Goal: Task Accomplishment & Management: Manage account settings

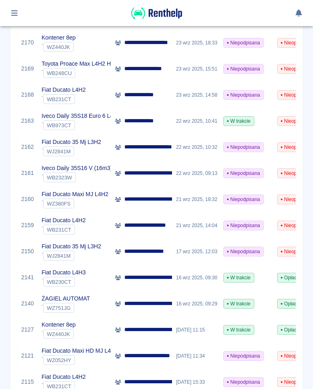
click at [19, 12] on button "button" at bounding box center [15, 13] width 16 height 14
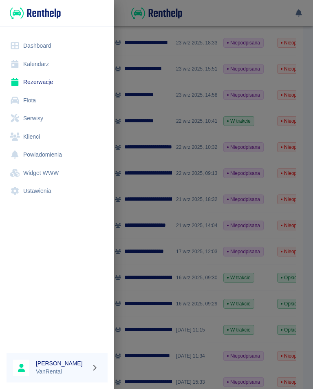
scroll to position [227, 0]
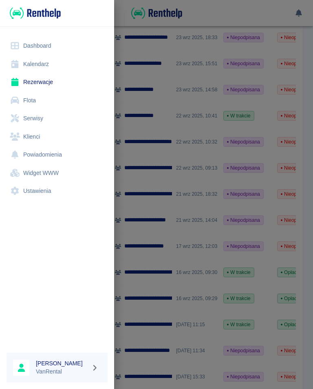
click at [36, 62] on link "Kalendarz" at bounding box center [57, 64] width 101 height 18
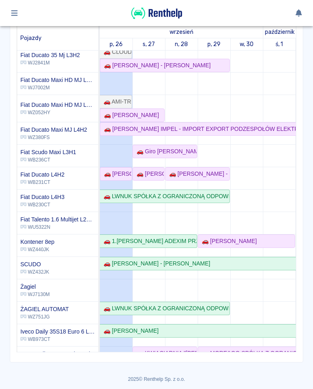
scroll to position [14, 0]
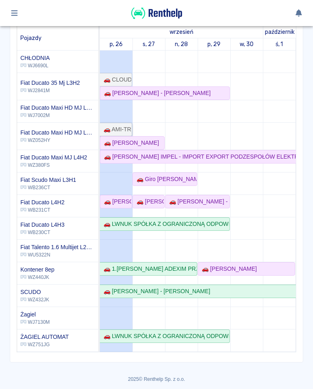
click at [131, 134] on link "🚗 AMI-TRANS [PERSON_NAME] Profesjonalny Transport W Temperaturze Kontrolowanej …" at bounding box center [116, 129] width 32 height 13
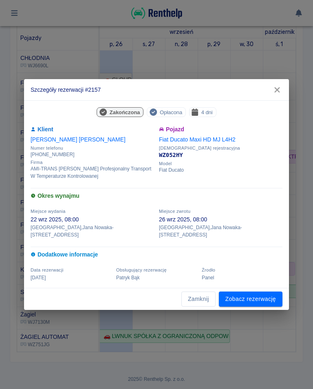
click at [276, 91] on icon "button" at bounding box center [277, 90] width 11 height 9
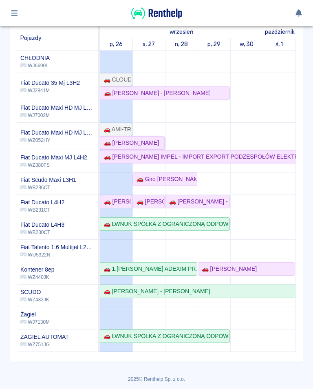
click at [128, 144] on div "🚗 [PERSON_NAME]" at bounding box center [130, 142] width 58 height 9
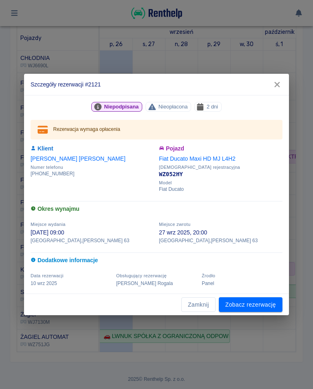
click at [278, 87] on icon "button" at bounding box center [277, 84] width 11 height 9
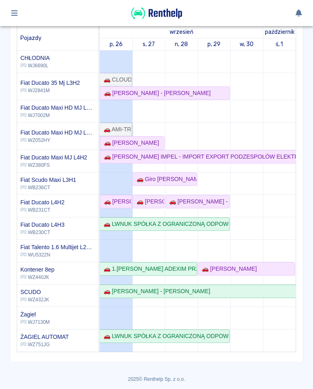
click at [119, 125] on div "🚗 AMI-TRANS [PERSON_NAME] Profesjonalny Transport W Temperaturze Kontrolowanej …" at bounding box center [115, 129] width 31 height 9
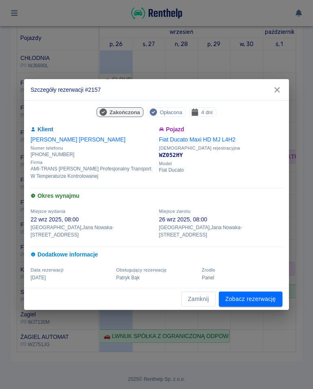
click at [247, 298] on link "Zobacz rezerwację" at bounding box center [251, 298] width 64 height 15
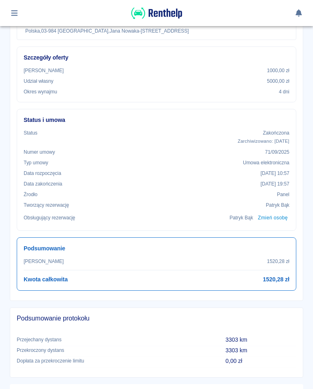
click at [14, 12] on icon "button" at bounding box center [14, 12] width 9 height 7
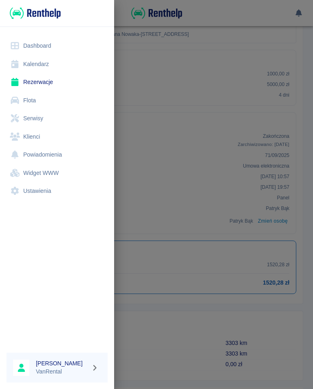
click at [152, 339] on div at bounding box center [156, 194] width 313 height 389
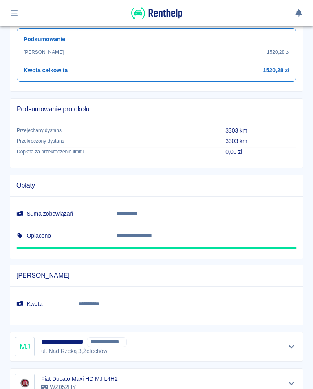
scroll to position [409, 0]
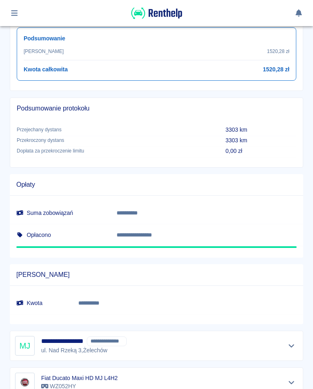
click at [20, 7] on div at bounding box center [15, 13] width 16 height 14
click at [18, 10] on icon "button" at bounding box center [14, 12] width 9 height 7
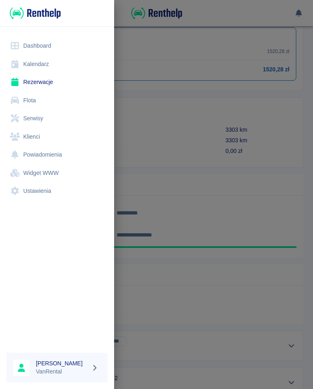
click at [35, 62] on link "Kalendarz" at bounding box center [57, 64] width 101 height 18
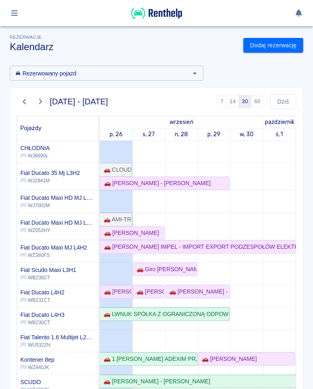
click at [114, 215] on div "🚗 AMI-TRANS [PERSON_NAME] Profesjonalny Transport W Temperaturze Kontrolowanej …" at bounding box center [115, 219] width 31 height 9
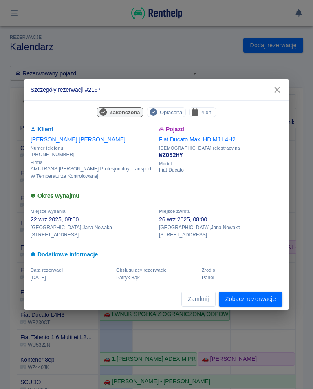
click at [249, 292] on link "Zobacz rezerwację" at bounding box center [251, 298] width 64 height 15
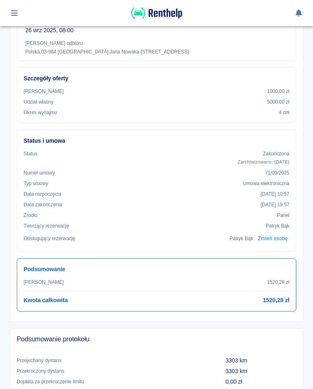
scroll to position [180, 0]
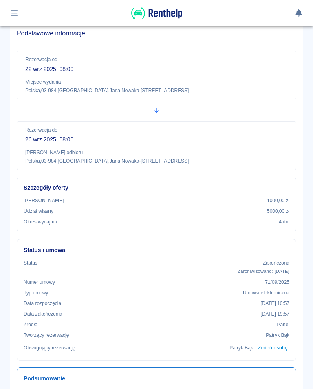
click at [13, 13] on icon "button" at bounding box center [14, 13] width 7 height 6
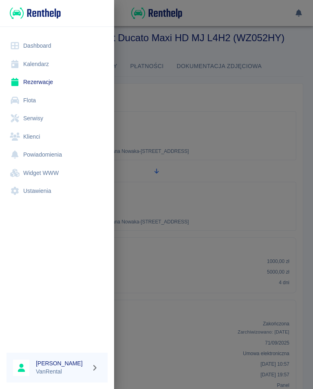
click at [40, 64] on link "Kalendarz" at bounding box center [57, 64] width 101 height 18
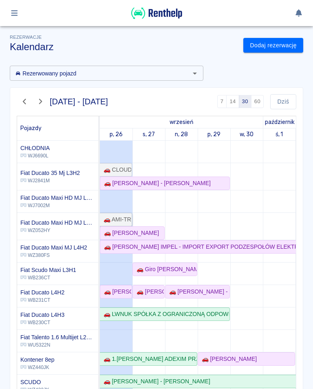
click at [114, 219] on div "🚗 AMI-TRANS [PERSON_NAME] Profesjonalny Transport W Temperaturze Kontrolowanej …" at bounding box center [115, 219] width 31 height 9
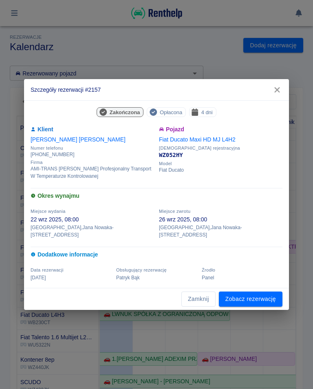
click at [244, 294] on link "Zobacz rezerwację" at bounding box center [251, 298] width 64 height 15
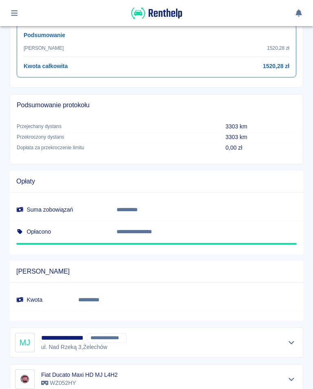
scroll to position [413, 0]
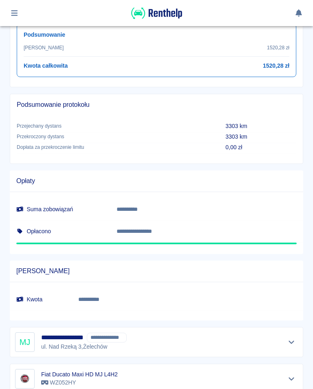
click at [16, 12] on icon "button" at bounding box center [14, 12] width 9 height 7
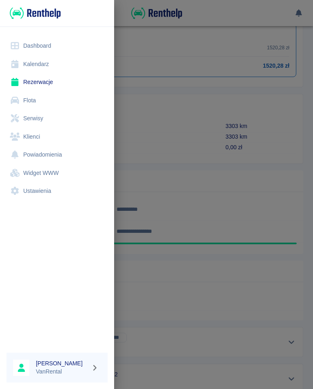
click at [158, 149] on div at bounding box center [156, 194] width 313 height 389
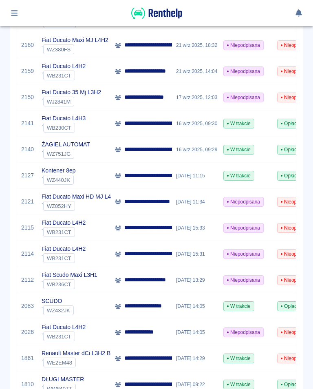
scroll to position [376, 0]
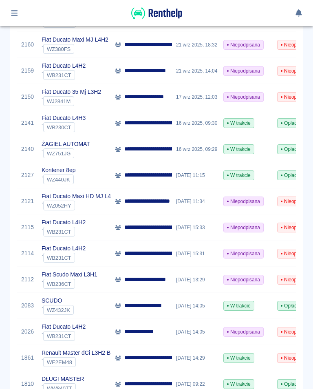
click at [18, 8] on button "button" at bounding box center [15, 13] width 16 height 14
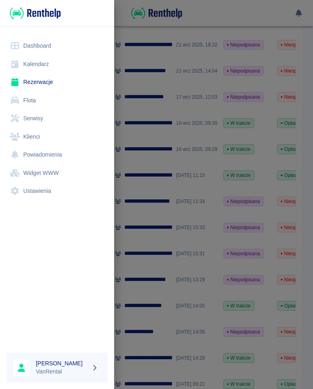
click at [38, 60] on link "Kalendarz" at bounding box center [57, 64] width 101 height 18
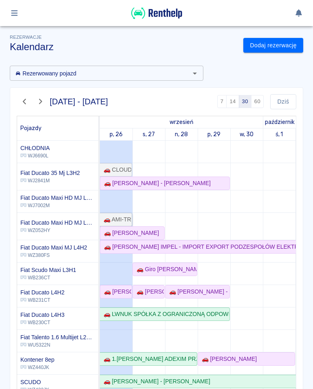
click at [121, 216] on div "🚗 AMI-TRANS [PERSON_NAME] Profesjonalny Transport W Temperaturze Kontrolowanej …" at bounding box center [115, 219] width 31 height 9
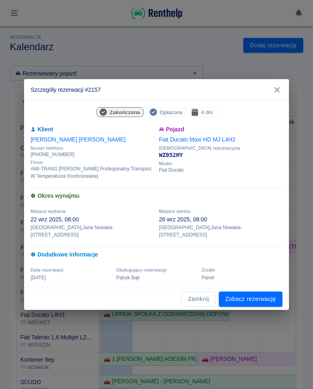
click at [198, 294] on button "Zamknij" at bounding box center [198, 298] width 34 height 15
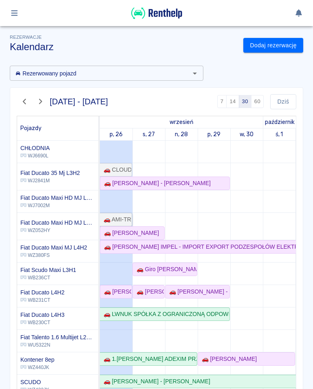
click at [123, 220] on div "🚗 AMI-TRANS [PERSON_NAME] Profesjonalny Transport W Temperaturze Kontrolowanej …" at bounding box center [115, 219] width 31 height 9
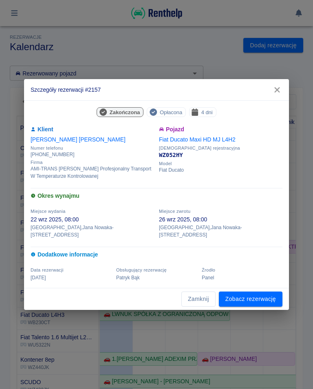
click at [255, 292] on link "Zobacz rezerwację" at bounding box center [251, 298] width 64 height 15
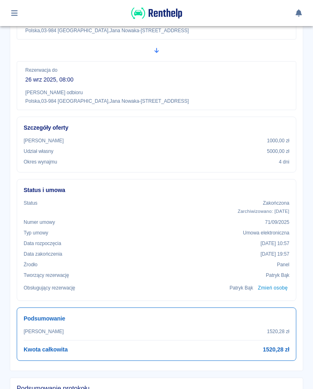
scroll to position [129, 0]
click at [13, 11] on icon "button" at bounding box center [14, 13] width 7 height 6
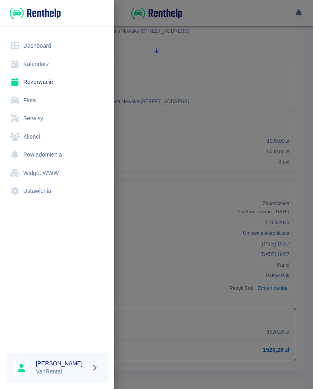
click at [43, 66] on link "Kalendarz" at bounding box center [57, 64] width 101 height 18
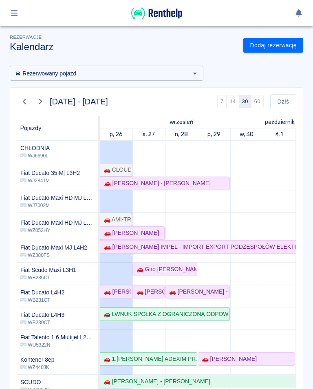
click at [134, 232] on div "🚗 [PERSON_NAME]" at bounding box center [130, 233] width 58 height 9
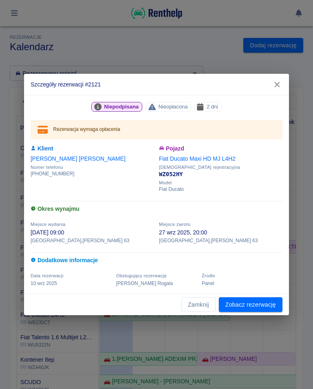
click at [249, 299] on link "Zobacz rezerwację" at bounding box center [251, 304] width 64 height 15
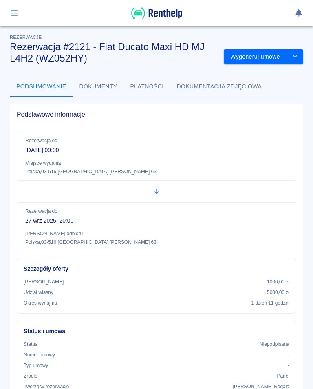
click at [251, 51] on button "Wygeneruj umowę" at bounding box center [255, 56] width 63 height 15
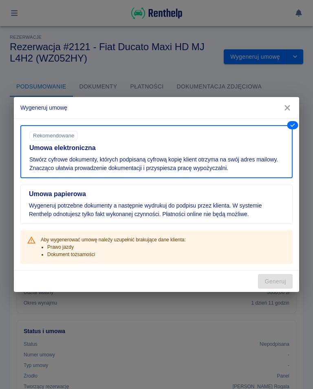
click at [299, 59] on div "Wygeneruj umowę Umowa elektroniczna Rekomendowane Stwórz cyfrowe dokumenty, któ…" at bounding box center [156, 194] width 313 height 389
click at [290, 110] on icon "button" at bounding box center [286, 107] width 5 height 5
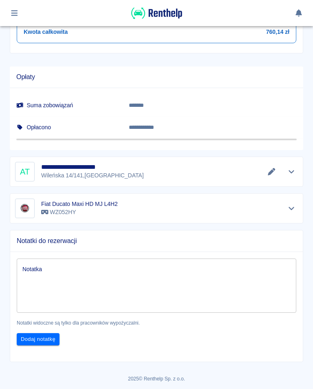
scroll to position [428, 0]
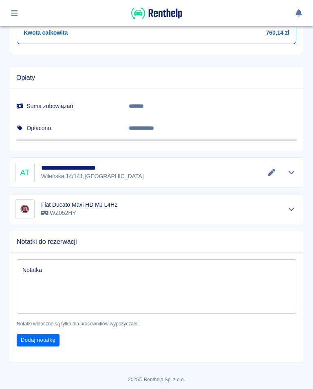
click at [270, 171] on icon "Edytuj dane" at bounding box center [271, 172] width 7 height 7
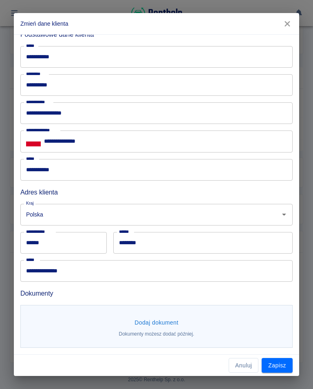
scroll to position [34, 0]
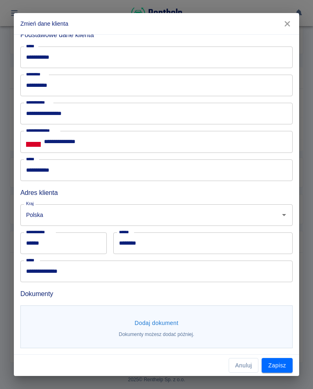
click at [160, 329] on button "Dodaj dokument" at bounding box center [156, 322] width 51 height 15
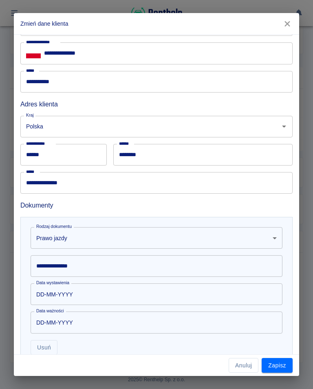
scroll to position [125, 0]
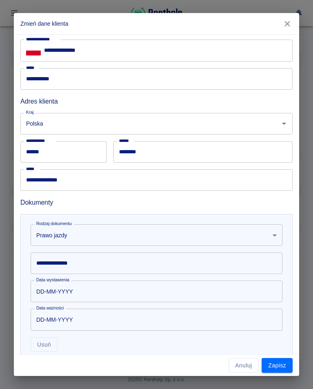
click at [66, 235] on body "**********" at bounding box center [156, 194] width 313 height 389
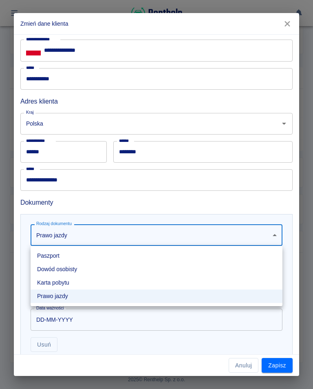
click at [224, 203] on div at bounding box center [156, 194] width 313 height 389
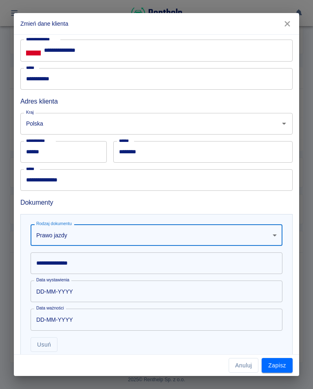
click at [78, 262] on div "**********" at bounding box center [157, 263] width 252 height 22
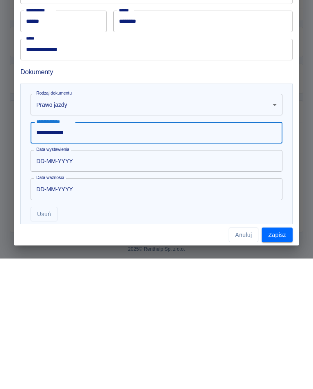
type input "**********"
click at [77, 280] on input "DD-MM-YYYY" at bounding box center [154, 291] width 246 height 22
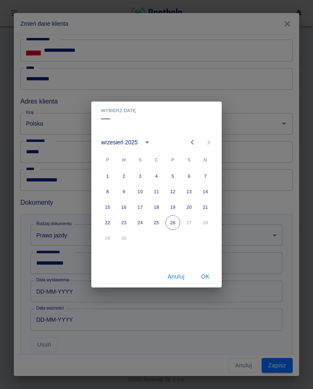
click at [150, 141] on icon "calendar view is open, switch to year view" at bounding box center [147, 142] width 10 height 10
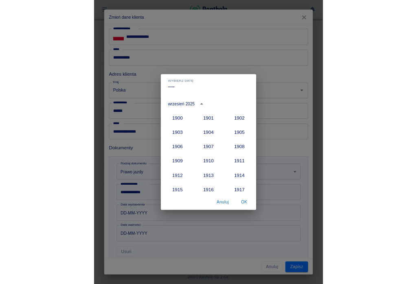
scroll to position [754, 0]
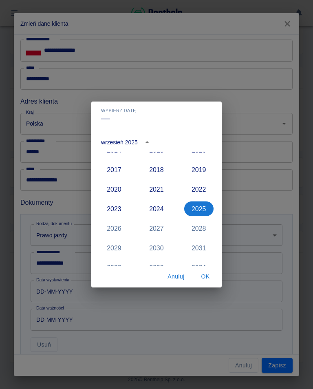
click at [121, 168] on button "2017" at bounding box center [113, 169] width 29 height 15
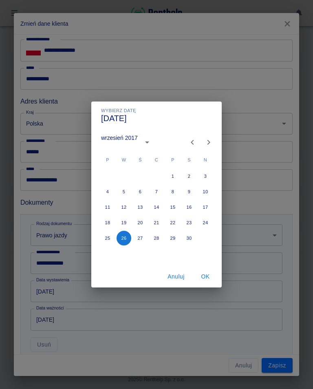
type input "[DATE]"
click at [125, 239] on button "26" at bounding box center [123, 238] width 15 height 15
click at [208, 275] on button "OK" at bounding box center [205, 276] width 26 height 15
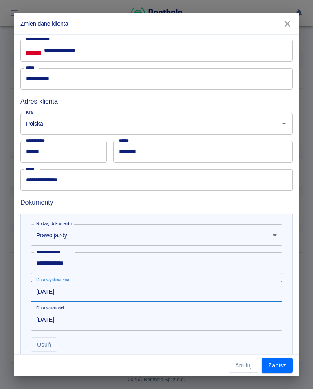
click at [281, 371] on button "Zapisz" at bounding box center [277, 365] width 31 height 15
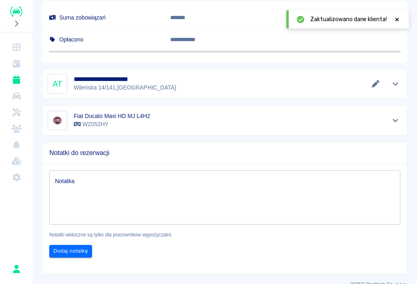
click at [312, 82] on icon "Edytuj dane" at bounding box center [375, 83] width 7 height 7
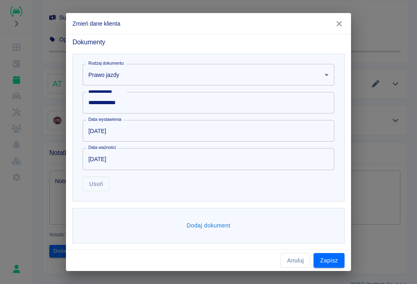
scroll to position [286, 0]
click at [210, 223] on button "Dodaj dokument" at bounding box center [208, 225] width 51 height 15
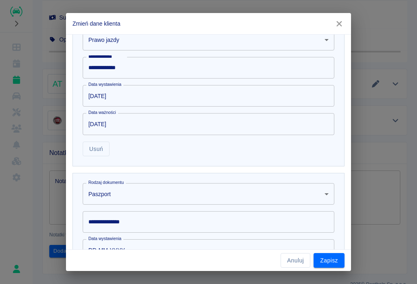
scroll to position [324, 0]
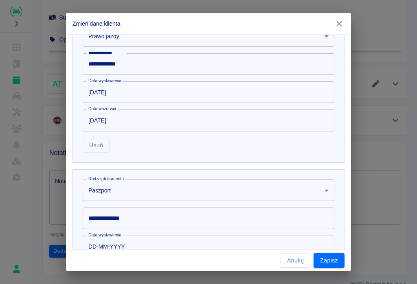
click at [126, 183] on body "**********" at bounding box center [208, 142] width 417 height 284
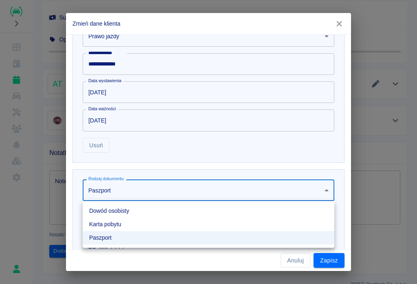
click at [121, 209] on li "Dowód osobisty" at bounding box center [209, 210] width 252 height 13
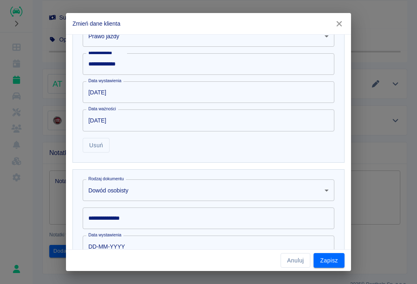
click at [107, 215] on div "**********" at bounding box center [209, 219] width 252 height 22
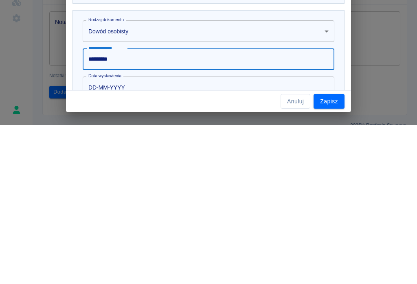
type input "*********"
click at [114, 236] on input "DD-MM-YYYY" at bounding box center [206, 247] width 246 height 22
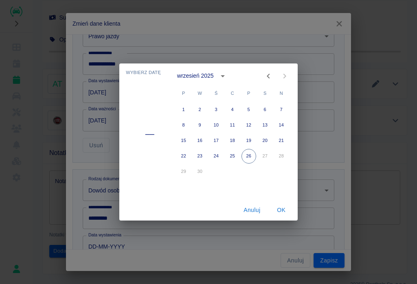
click at [222, 71] on button "calendar view is open, switch to year view" at bounding box center [223, 76] width 14 height 14
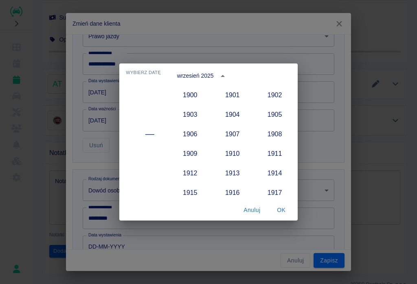
scroll to position [754, 0]
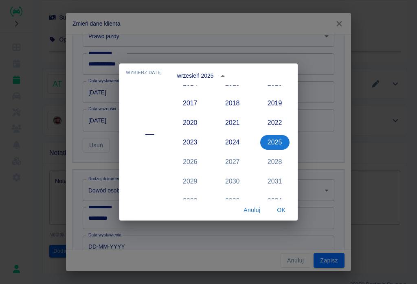
click at [194, 104] on button "2017" at bounding box center [190, 103] width 29 height 15
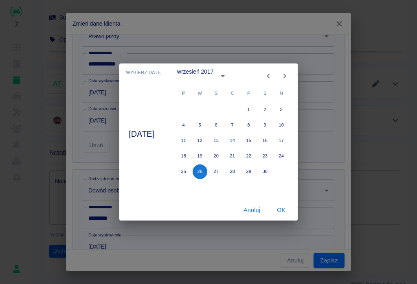
type input "[DATE]"
click at [273, 73] on icon "Previous month" at bounding box center [269, 76] width 10 height 10
click at [273, 72] on icon "Previous month" at bounding box center [269, 76] width 10 height 10
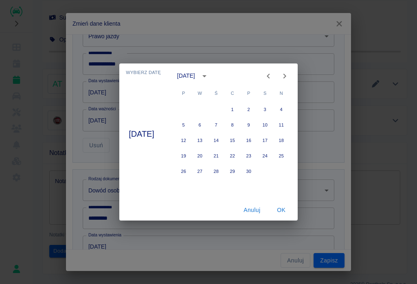
click at [273, 73] on icon "Previous month" at bounding box center [269, 76] width 10 height 10
click at [191, 158] on button "22" at bounding box center [183, 156] width 15 height 15
type input "[DATE]"
click at [284, 213] on button "OK" at bounding box center [281, 210] width 26 height 15
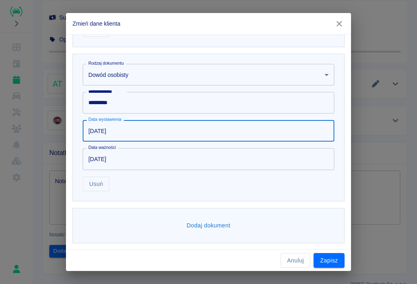
scroll to position [440, 0]
click at [312, 267] on button "Zapisz" at bounding box center [329, 260] width 31 height 15
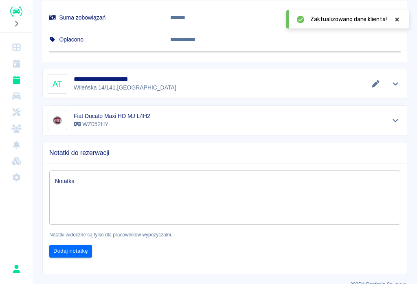
click at [312, 15] on div at bounding box center [396, 19] width 7 height 9
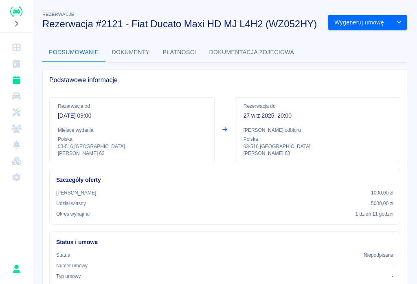
scroll to position [0, 0]
click at [312, 22] on button "Wygeneruj umowę" at bounding box center [359, 22] width 63 height 15
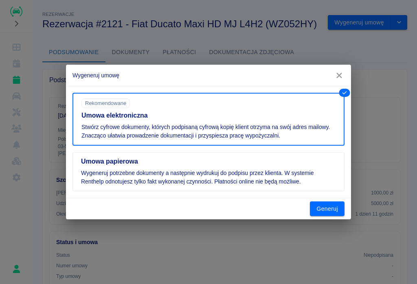
click at [312, 208] on button "Generuj" at bounding box center [327, 209] width 35 height 15
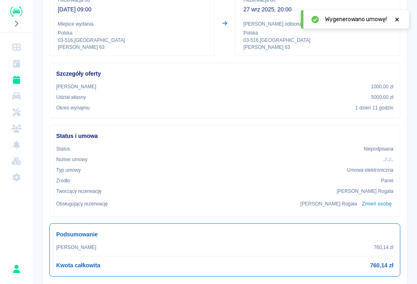
click at [312, 20] on icon at bounding box center [396, 20] width 7 height 6
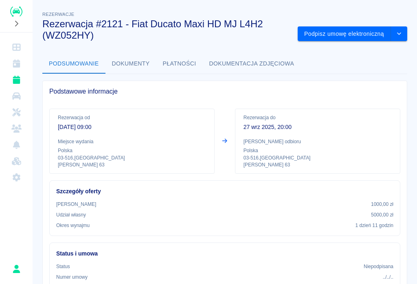
scroll to position [0, 0]
click at [312, 33] on button "Podpisz umowę elektroniczną" at bounding box center [344, 33] width 93 height 15
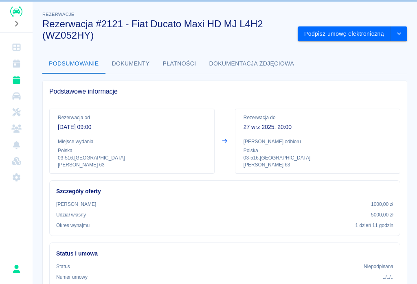
scroll to position [0, 0]
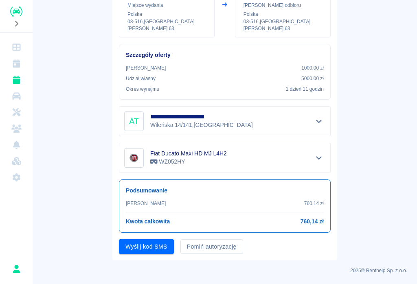
click at [143, 244] on button "Wyślij kod SMS" at bounding box center [146, 247] width 55 height 15
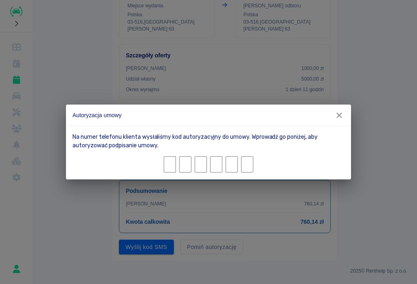
click at [171, 167] on input "Character 1." at bounding box center [170, 164] width 12 height 16
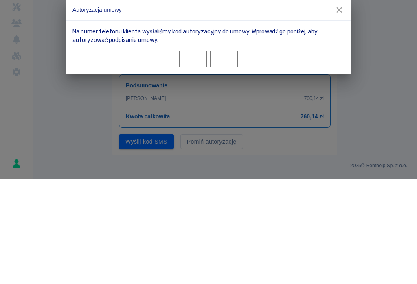
type input "6"
type input "7"
type input "3"
type input "9"
type input "3"
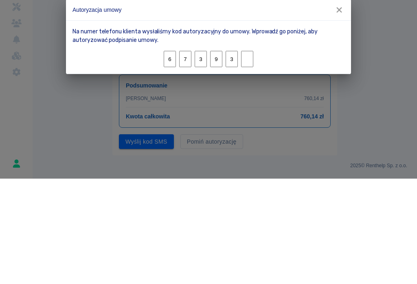
type input "0"
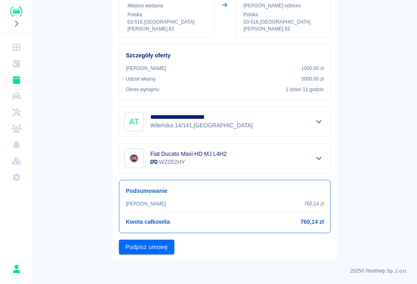
click at [154, 246] on button "Podpisz umowę" at bounding box center [146, 247] width 55 height 15
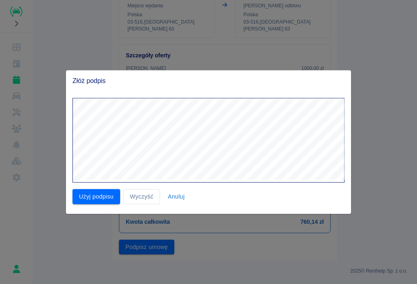
click at [88, 191] on button "Użyj podpisu" at bounding box center [97, 196] width 48 height 15
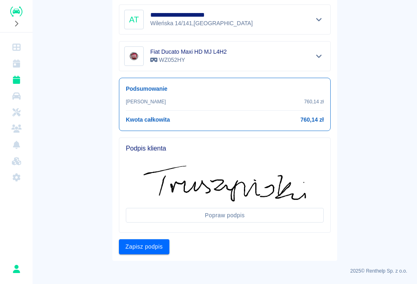
scroll to position [214, 0]
click at [142, 246] on button "Zapisz podpis" at bounding box center [144, 247] width 51 height 15
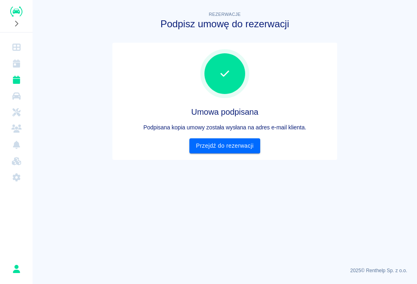
click at [231, 141] on link "Przejdź do rezerwacji" at bounding box center [224, 145] width 70 height 15
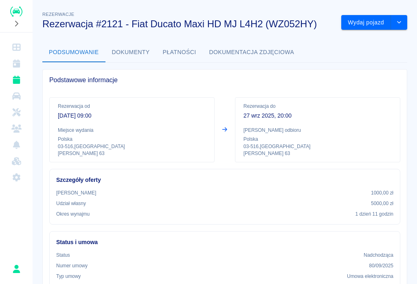
click at [312, 24] on button "Wydaj pojazd" at bounding box center [366, 22] width 50 height 15
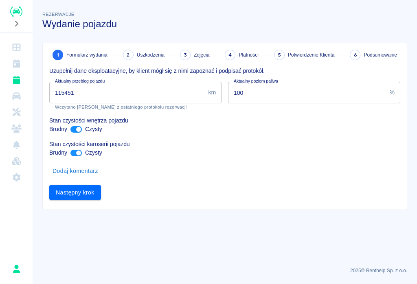
click at [90, 90] on input "115451" at bounding box center [127, 93] width 156 height 22
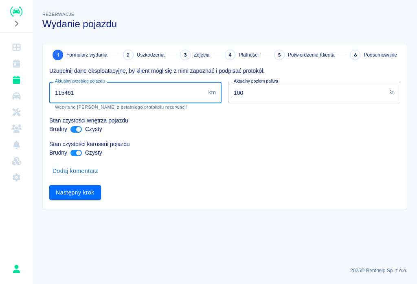
type input "115461"
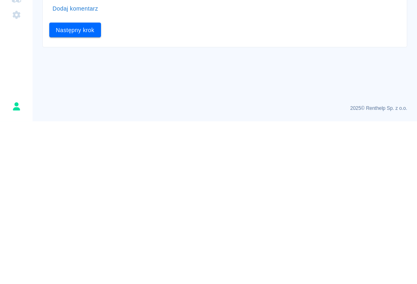
click at [77, 185] on button "Następny krok" at bounding box center [75, 192] width 52 height 15
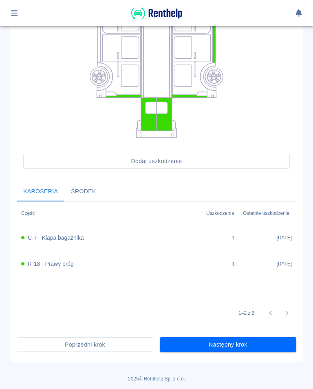
scroll to position [157, 0]
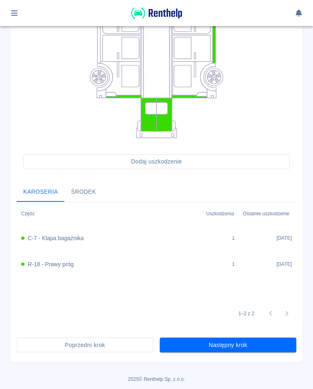
click at [234, 344] on button "Następny krok" at bounding box center [228, 344] width 136 height 15
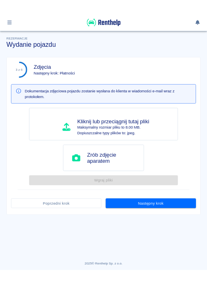
scroll to position [0, 0]
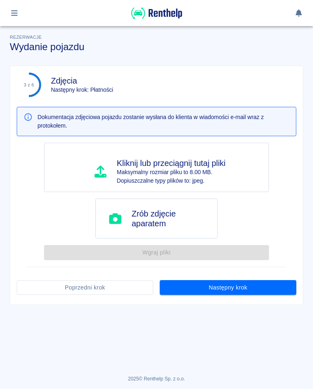
click at [229, 287] on button "Następny krok" at bounding box center [228, 287] width 136 height 15
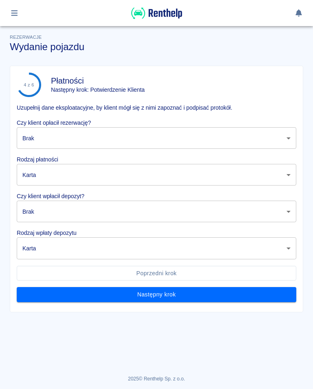
click at [294, 135] on body "Używamy plików Cookies, by zapewnić Ci najlepsze możliwe doświadczenie. Aby dow…" at bounding box center [156, 194] width 313 height 389
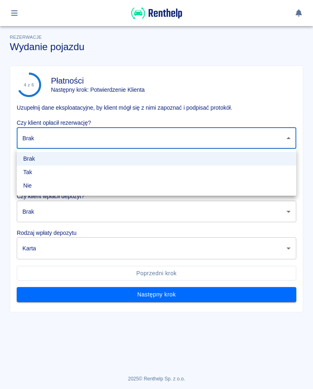
click at [32, 169] on li "Tak" at bounding box center [156, 171] width 279 height 13
type input "true"
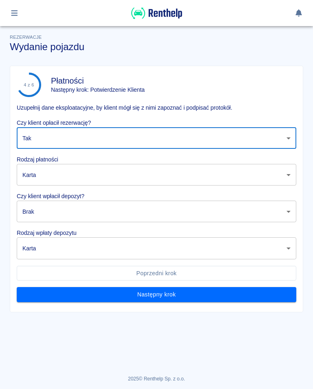
click at [45, 170] on body "Używamy plików Cookies, by zapewnić Ci najlepsze możliwe doświadczenie. Aby dow…" at bounding box center [156, 194] width 313 height 389
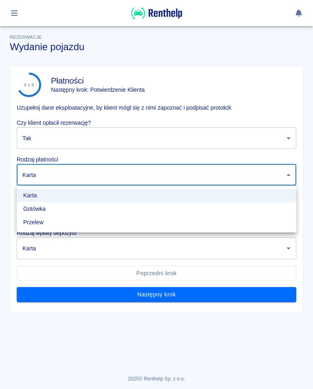
click at [39, 220] on li "Przelew" at bounding box center [156, 221] width 279 height 13
type input "bank_transfer"
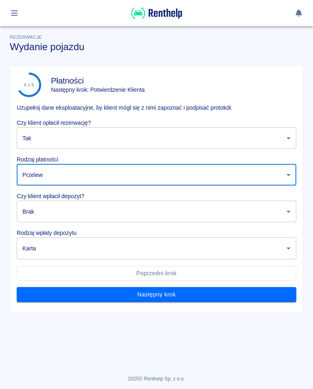
click at [62, 206] on body "Używamy plików Cookies, by zapewnić Ci najlepsze możliwe doświadczenie. Aby dow…" at bounding box center [156, 194] width 313 height 389
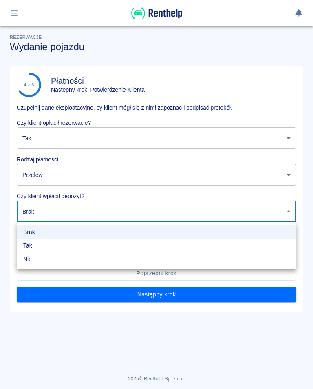
click at [29, 245] on li "Tak" at bounding box center [156, 245] width 279 height 13
type input "true"
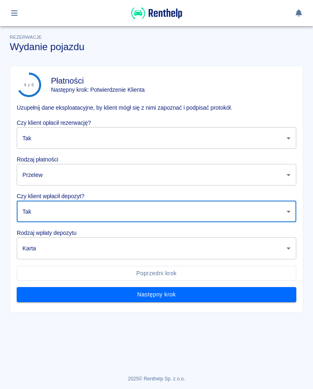
click at [289, 249] on body "Używamy plików Cookies, by zapewnić Ci najlepsze możliwe doświadczenie. Aby dow…" at bounding box center [156, 194] width 313 height 389
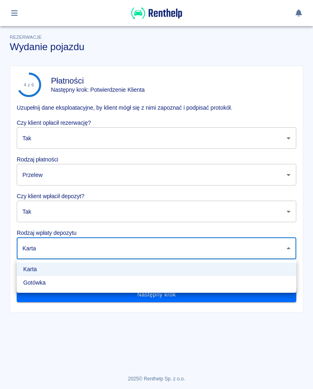
click at [41, 284] on li "Gotówka" at bounding box center [156, 282] width 279 height 13
type input "cash"
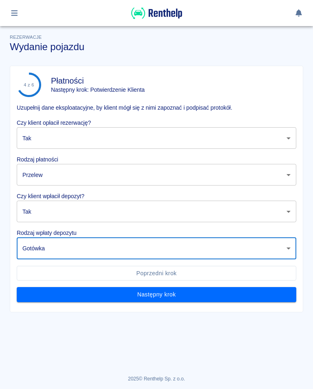
click at [163, 297] on button "Następny krok" at bounding box center [156, 294] width 279 height 15
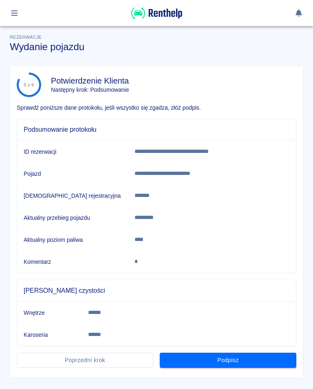
click at [236, 360] on button "Podpisz" at bounding box center [228, 359] width 136 height 15
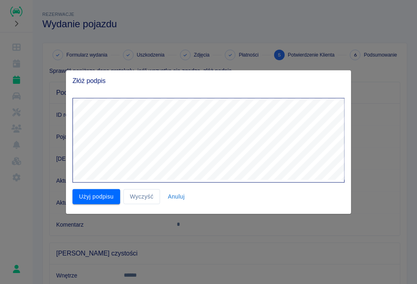
click at [88, 198] on button "Użyj podpisu" at bounding box center [97, 196] width 48 height 15
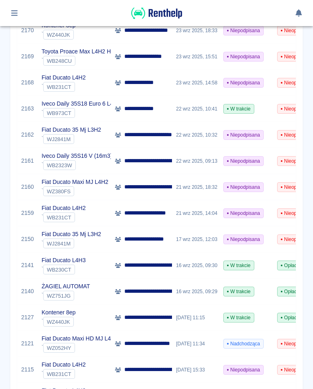
scroll to position [235, 0]
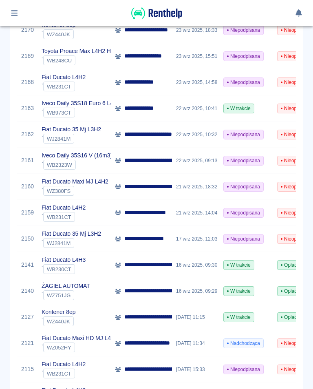
click at [17, 11] on icon "button" at bounding box center [14, 13] width 7 height 6
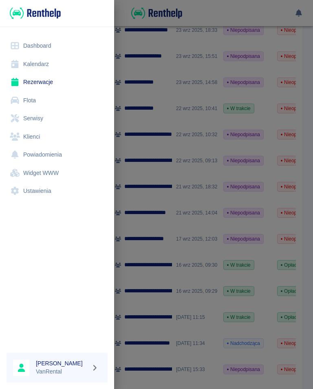
click at [40, 63] on link "Kalendarz" at bounding box center [57, 64] width 101 height 18
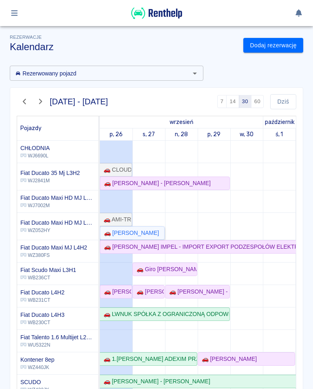
click at [146, 235] on div "🚗 [PERSON_NAME]" at bounding box center [130, 233] width 58 height 9
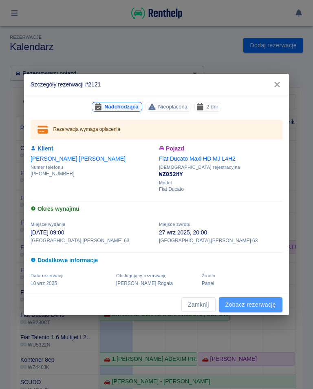
click at [251, 304] on link "Zobacz rezerwację" at bounding box center [251, 304] width 64 height 15
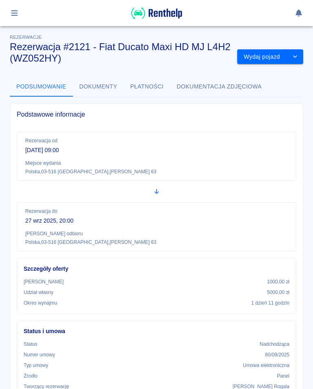
click at [264, 53] on button "Wydaj pojazd" at bounding box center [262, 56] width 50 height 15
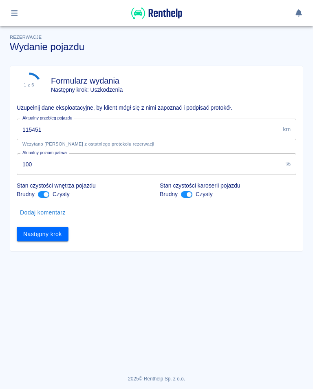
click at [52, 130] on input "115451" at bounding box center [148, 130] width 263 height 22
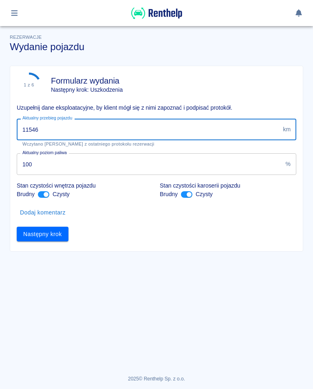
type input "115465"
click at [49, 239] on button "Następny krok" at bounding box center [43, 233] width 52 height 15
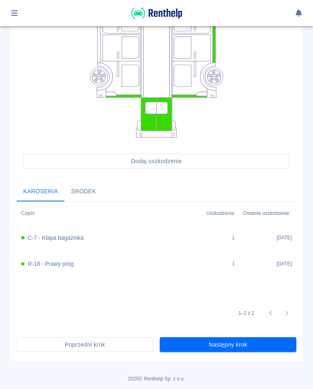
scroll to position [157, 0]
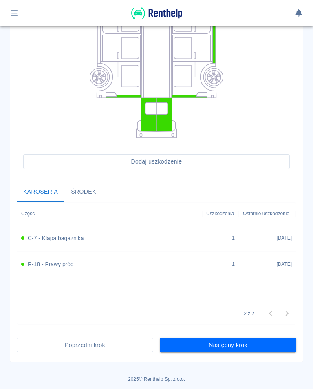
click at [232, 345] on button "Następny krok" at bounding box center [228, 344] width 136 height 15
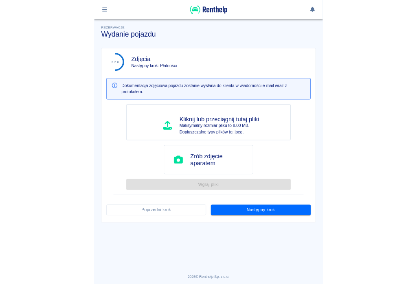
scroll to position [0, 0]
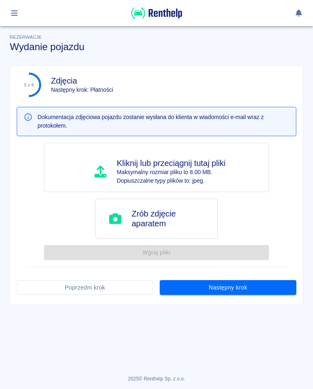
click at [232, 280] on button "Następny krok" at bounding box center [228, 287] width 136 height 15
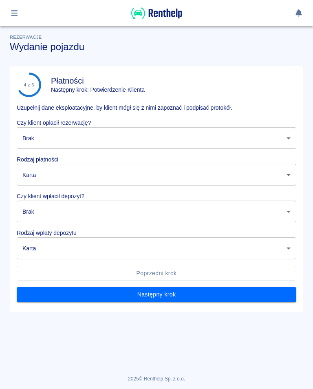
click at [290, 137] on body "Używamy plików Cookies, by zapewnić Ci najlepsze możliwe doświadczenie. Aby dow…" at bounding box center [156, 194] width 313 height 389
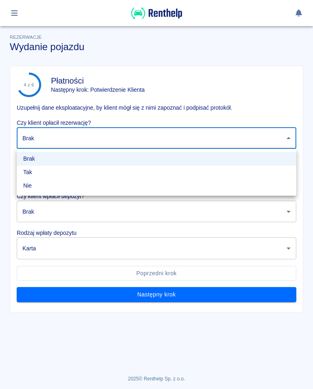
click at [33, 172] on li "Tak" at bounding box center [156, 171] width 279 height 13
type input "true"
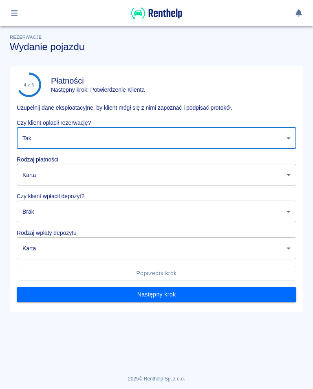
click at [294, 174] on body "Używamy plików Cookies, by zapewnić Ci najlepsze możliwe doświadczenie. Aby dow…" at bounding box center [156, 194] width 313 height 389
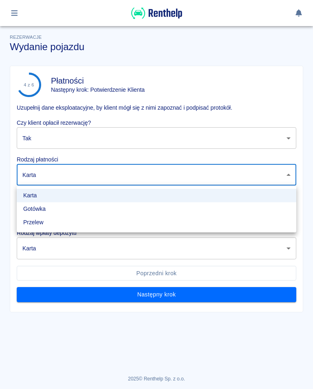
click at [41, 219] on li "Przelew" at bounding box center [156, 221] width 279 height 13
type input "bank_transfer"
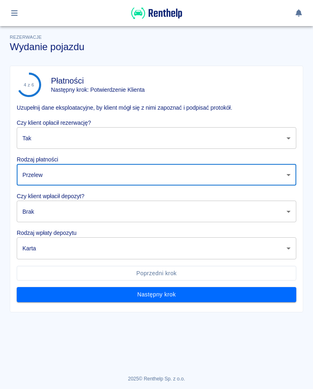
click at [291, 212] on body "Używamy plików Cookies, by zapewnić Ci najlepsze możliwe doświadczenie. Aby dow…" at bounding box center [156, 194] width 313 height 389
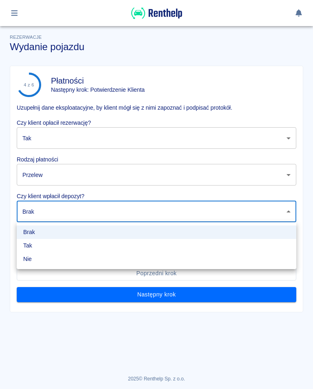
click at [31, 244] on li "Tak" at bounding box center [156, 245] width 279 height 13
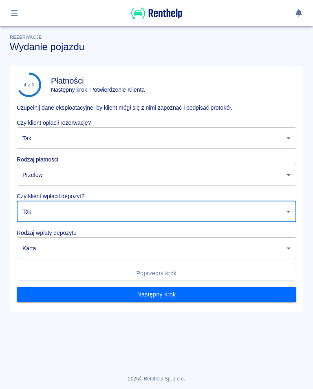
type input "true"
click at [290, 247] on body "Używamy plików Cookies, by zapewnić Ci najlepsze możliwe doświadczenie. Aby dow…" at bounding box center [156, 194] width 313 height 389
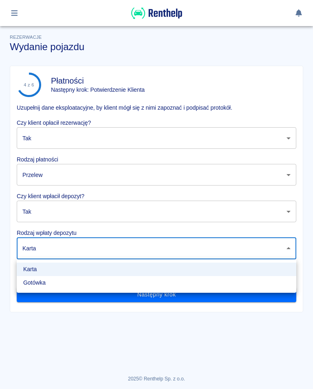
click at [41, 286] on li "Gotówka" at bounding box center [156, 282] width 279 height 13
type input "cash"
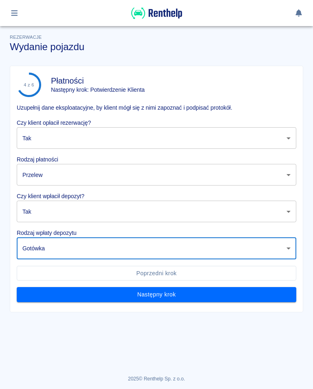
click at [168, 297] on button "Następny krok" at bounding box center [156, 294] width 279 height 15
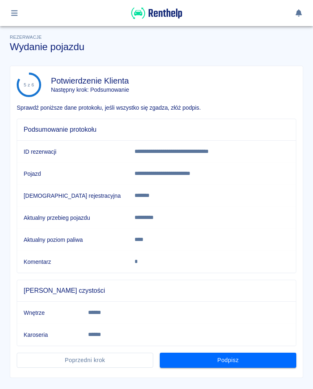
click at [235, 356] on button "Podpisz" at bounding box center [228, 359] width 136 height 15
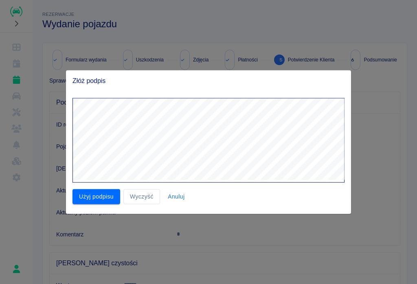
click at [103, 197] on button "Użyj podpisu" at bounding box center [97, 196] width 48 height 15
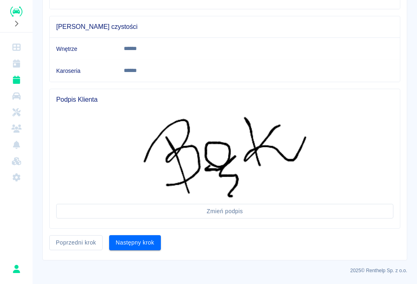
scroll to position [236, 0]
click at [136, 240] on button "Następny krok" at bounding box center [135, 243] width 52 height 15
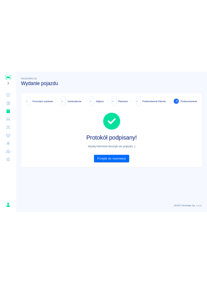
scroll to position [0, 0]
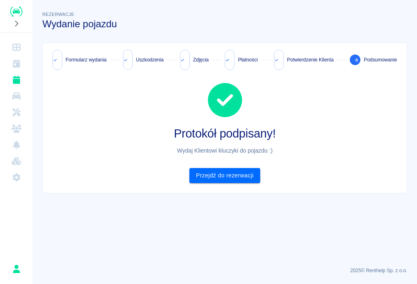
click at [13, 95] on icon "Flota" at bounding box center [16, 95] width 8 height 7
